Goal: Task Accomplishment & Management: Manage account settings

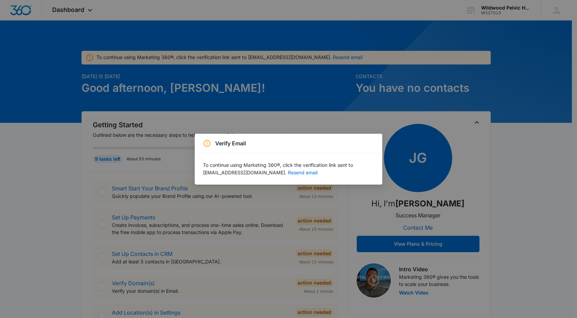
click at [541, 96] on div "Verify Email To continue using Marketing 360®, click the verification link sent…" at bounding box center [288, 159] width 577 height 318
click at [288, 175] on button "Resend email" at bounding box center [303, 172] width 30 height 5
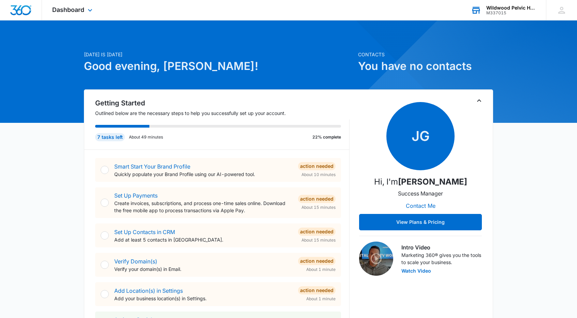
click at [497, 7] on div "Wildwood Pelvic Health" at bounding box center [511, 7] width 50 height 5
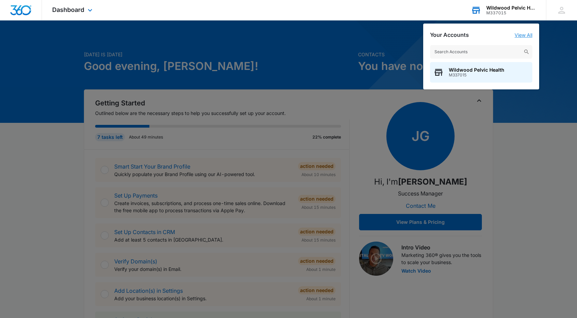
click at [520, 35] on link "View All" at bounding box center [523, 35] width 18 height 6
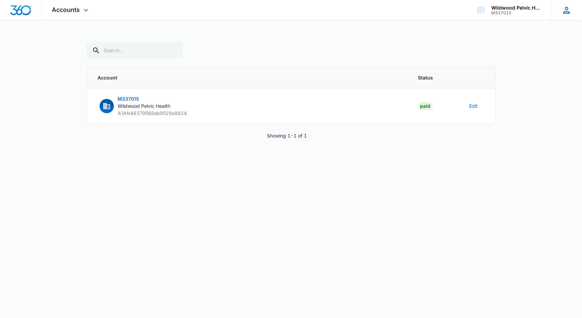
click at [567, 12] on icon at bounding box center [566, 10] width 10 height 10
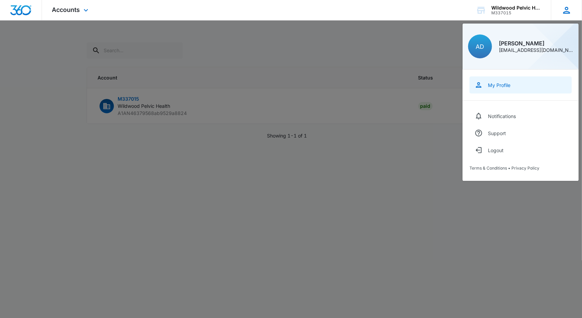
click at [494, 81] on link "My Profile" at bounding box center [520, 84] width 102 height 17
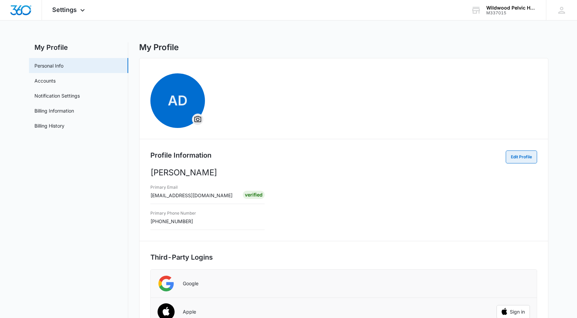
click at [526, 156] on button "Edit Profile" at bounding box center [521, 156] width 31 height 13
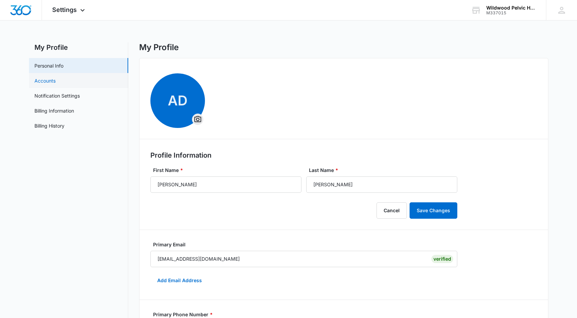
click at [44, 82] on link "Accounts" at bounding box center [44, 80] width 21 height 7
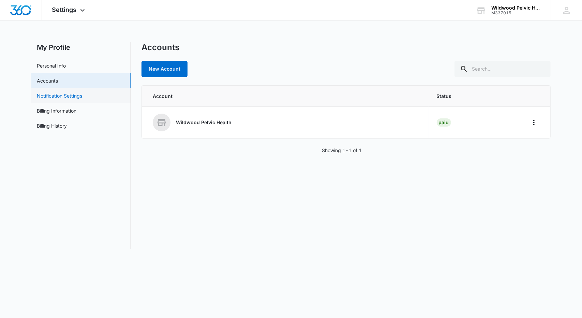
click at [41, 98] on link "Notification Settings" at bounding box center [59, 95] width 45 height 7
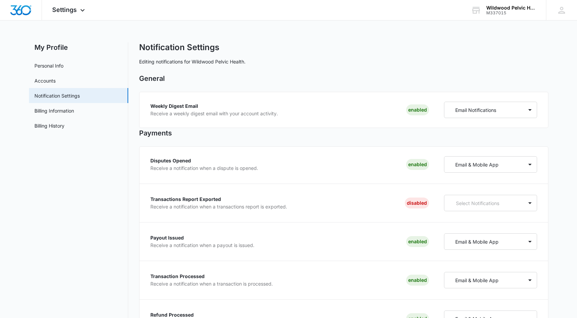
click at [48, 44] on h2 "My Profile" at bounding box center [78, 47] width 99 height 10
click at [43, 66] on link "Personal Info" at bounding box center [48, 65] width 29 height 7
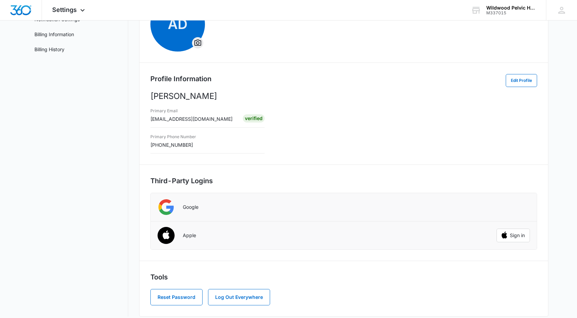
scroll to position [82, 0]
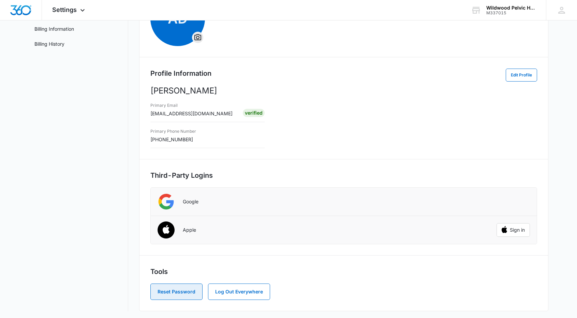
click at [174, 289] on button "Reset Password" at bounding box center [176, 291] width 52 height 16
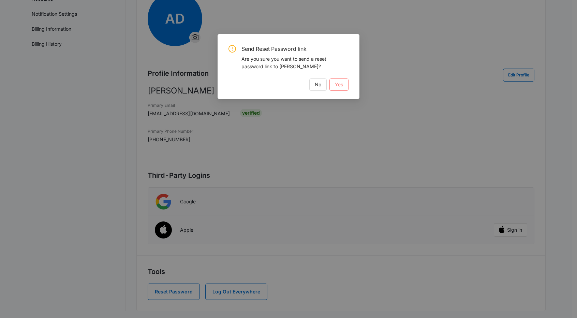
click at [337, 83] on span "Yes" at bounding box center [339, 84] width 8 height 7
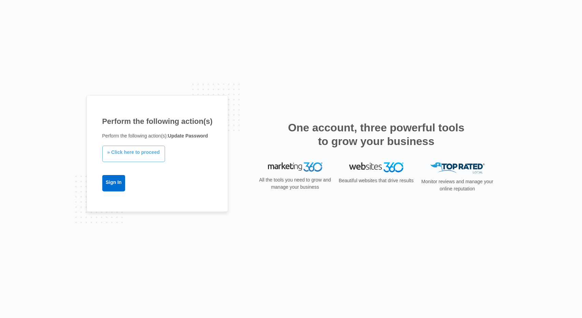
click at [119, 157] on link "» Click here to proceed" at bounding box center [133, 154] width 63 height 16
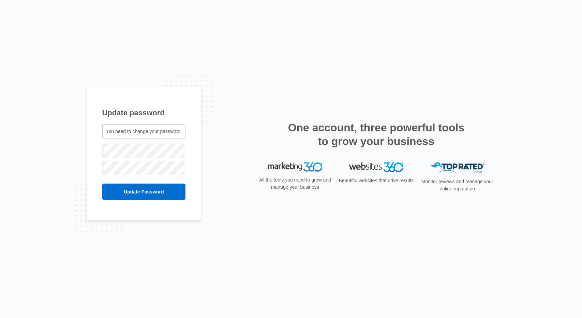
click at [111, 131] on span "You need to change your password." at bounding box center [144, 131] width 76 height 5
click at [128, 190] on input "Update Password" at bounding box center [144, 191] width 84 height 16
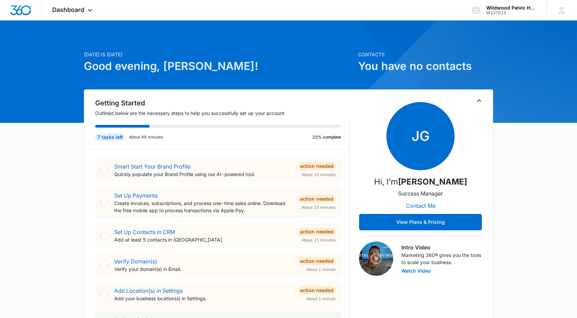
click at [446, 58] on p "Contacts" at bounding box center [425, 54] width 135 height 7
